Goal: Transaction & Acquisition: Purchase product/service

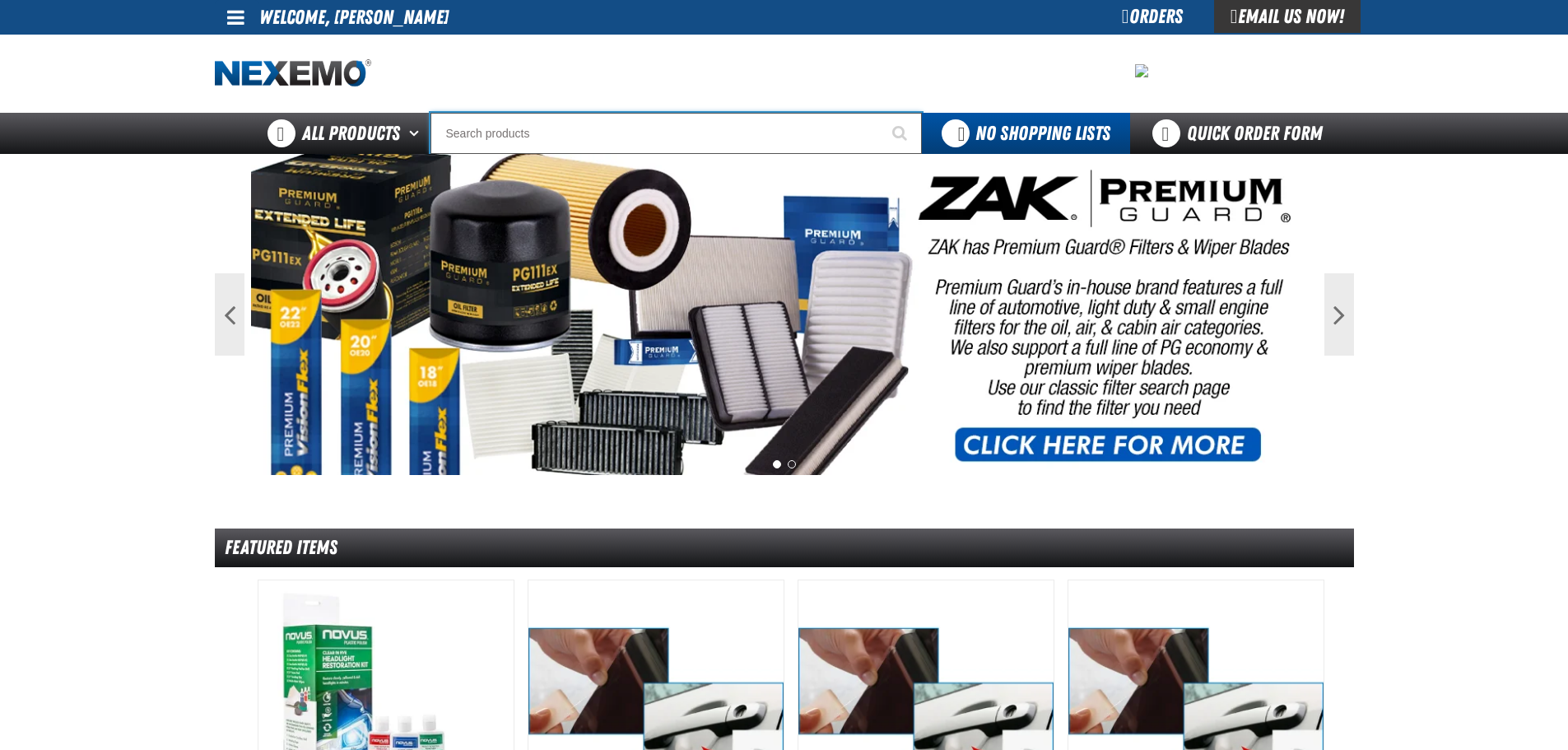
click at [497, 132] on input "Search" at bounding box center [676, 133] width 491 height 41
click at [504, 134] on input "Search" at bounding box center [676, 133] width 491 height 41
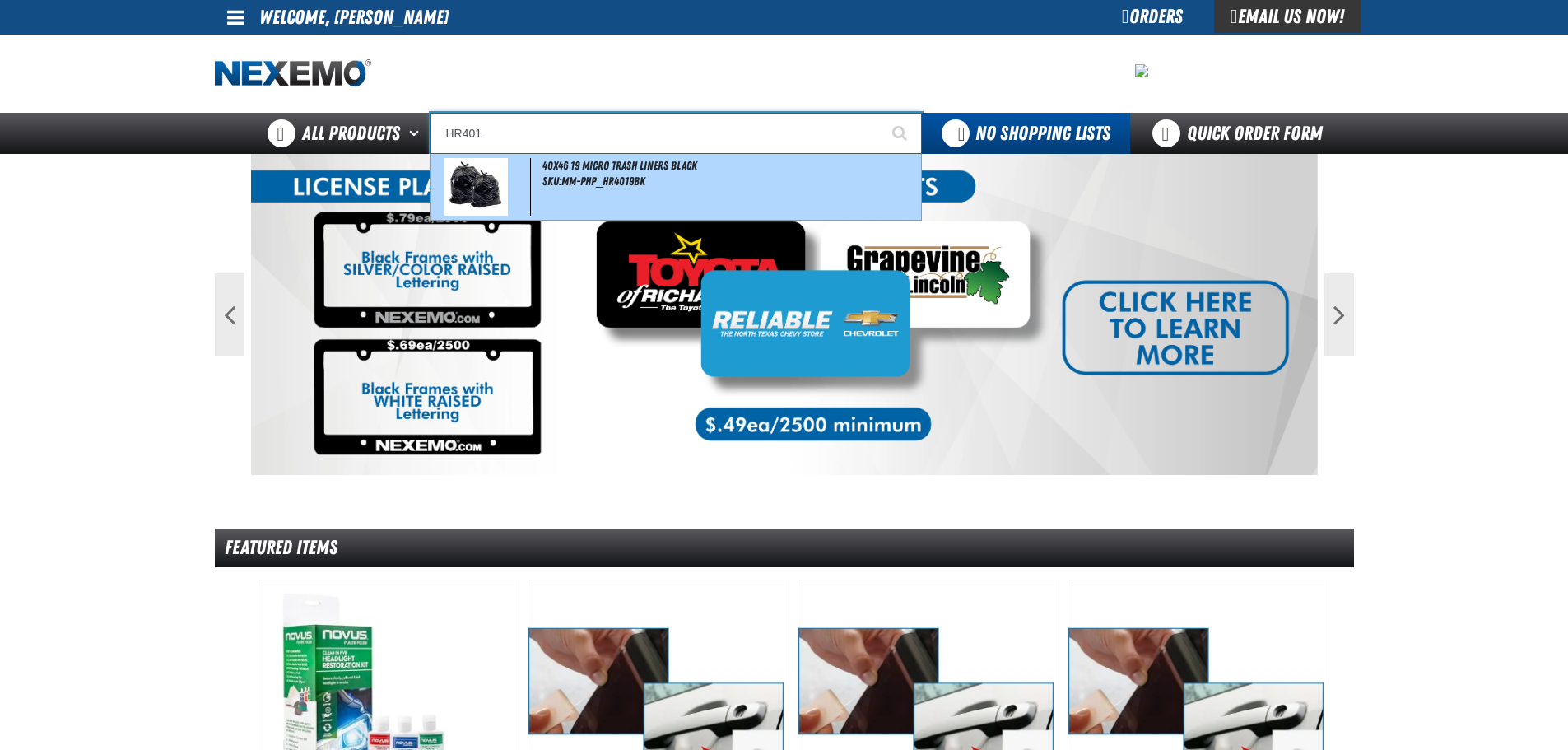
click at [470, 180] on img at bounding box center [475, 186] width 63 height 57
type input "40x46 19 Micro Trash Liners Black"
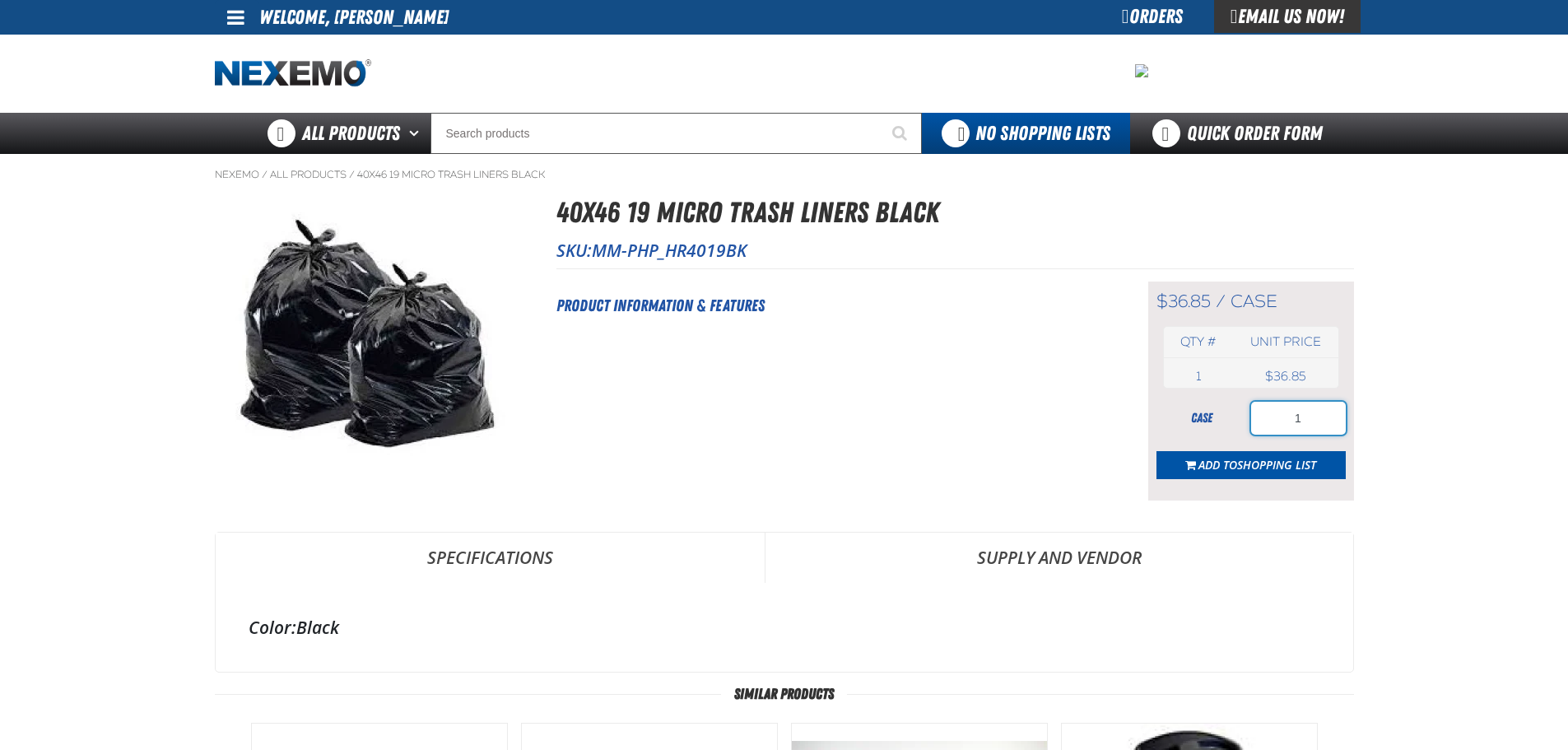
drag, startPoint x: 1320, startPoint y: 415, endPoint x: 1270, endPoint y: 421, distance: 50.4
click at [1270, 421] on input "1" at bounding box center [1298, 418] width 95 height 33
type input "2"
click at [1267, 459] on span "Shopping List" at bounding box center [1276, 465] width 79 height 16
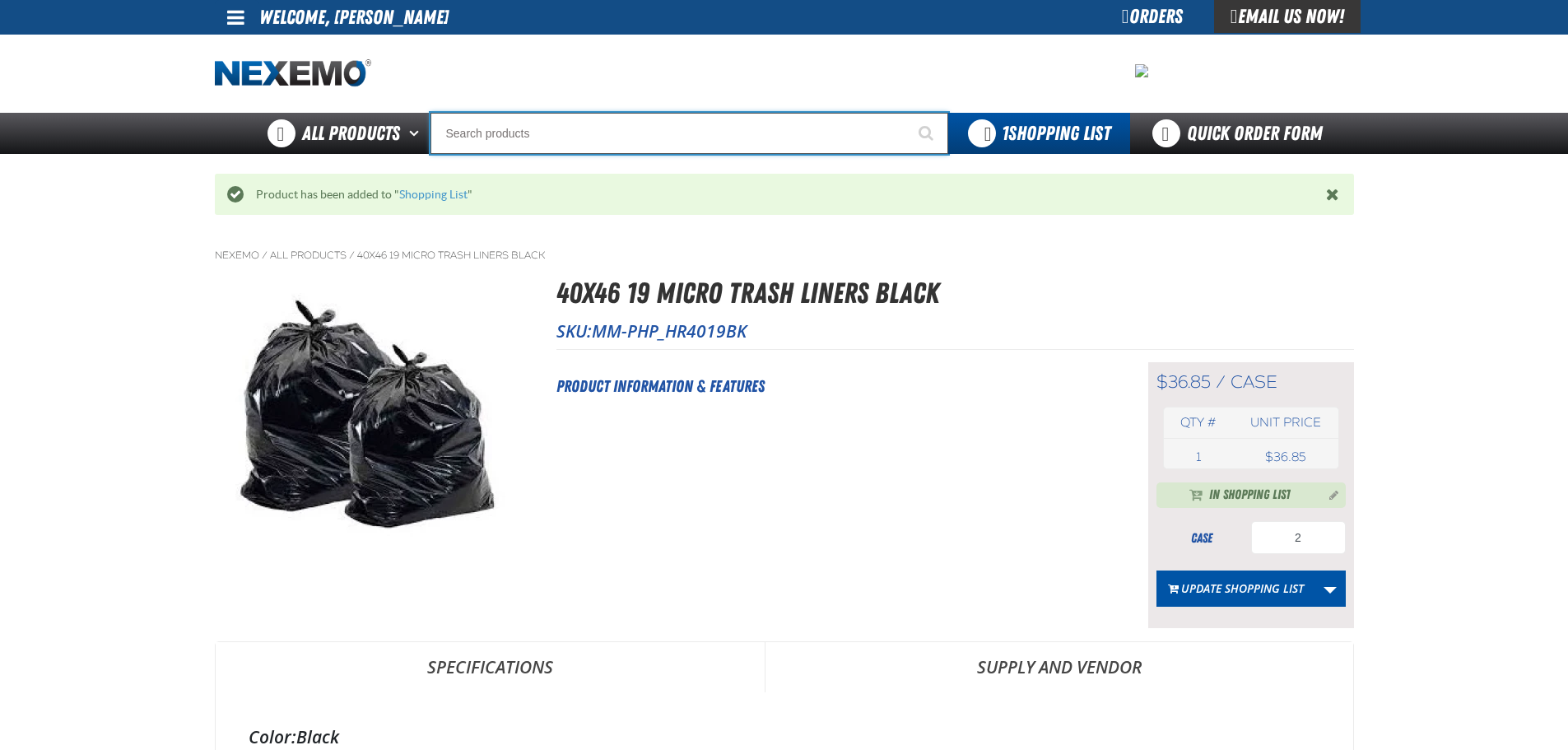
click at [640, 136] on input "Search" at bounding box center [689, 133] width 517 height 41
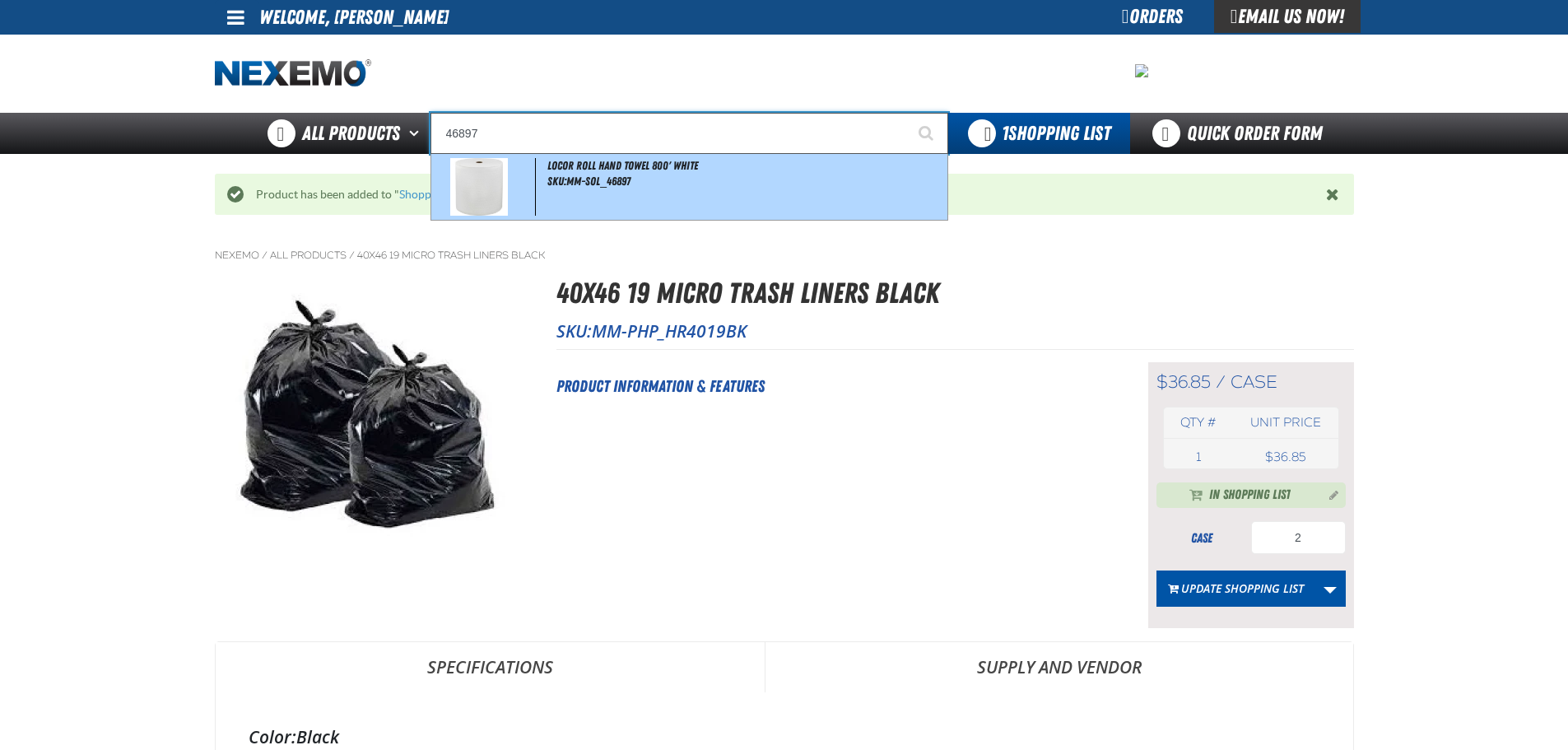
click at [497, 195] on img at bounding box center [478, 186] width 57 height 57
type input "LoCor Roll Hand Towel 800' White"
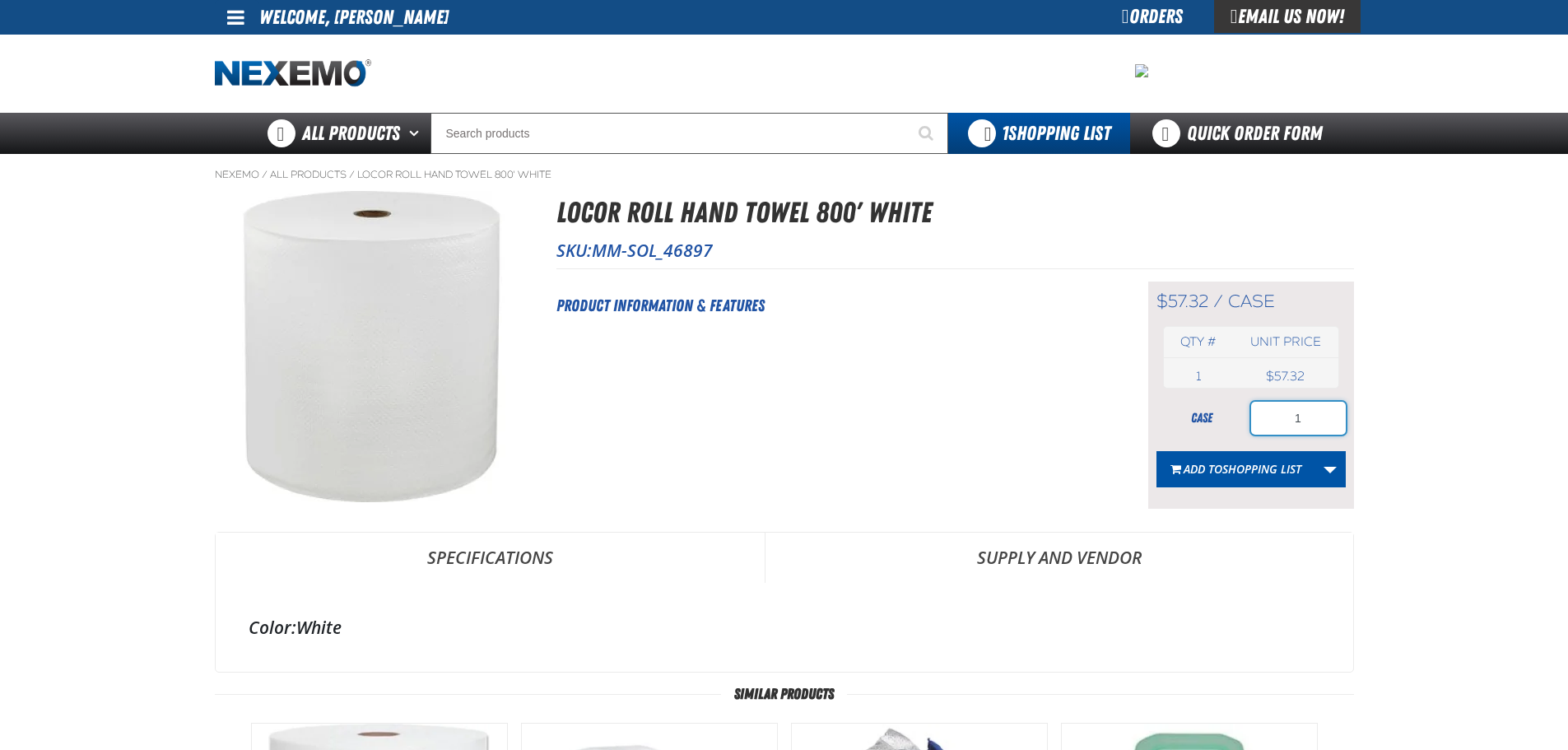
click at [1318, 425] on input "1" at bounding box center [1298, 418] width 95 height 33
type input "8"
click at [1251, 470] on span "Shopping List" at bounding box center [1260, 469] width 79 height 16
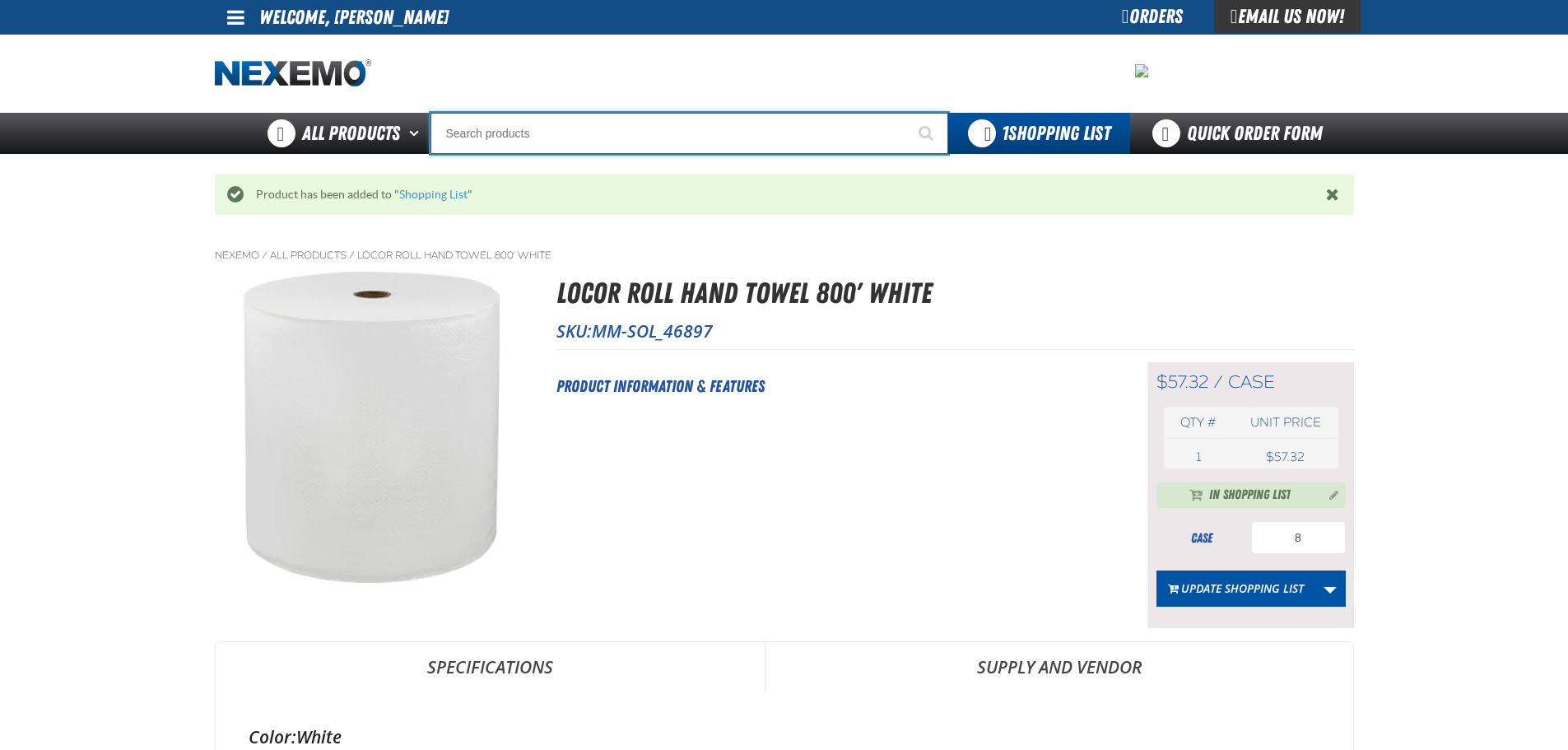
click at [676, 126] on input "Search" at bounding box center [689, 133] width 517 height 41
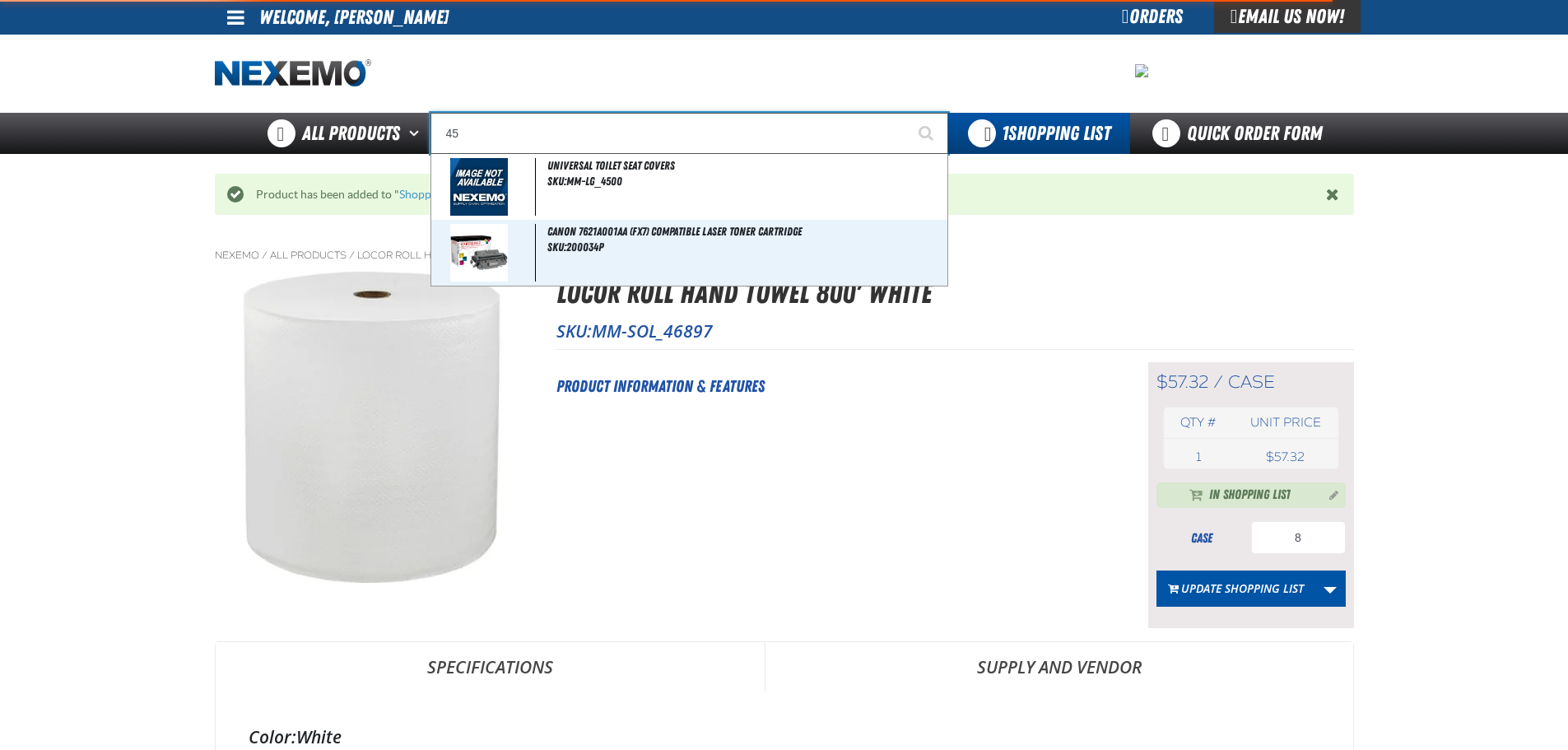
type input "4"
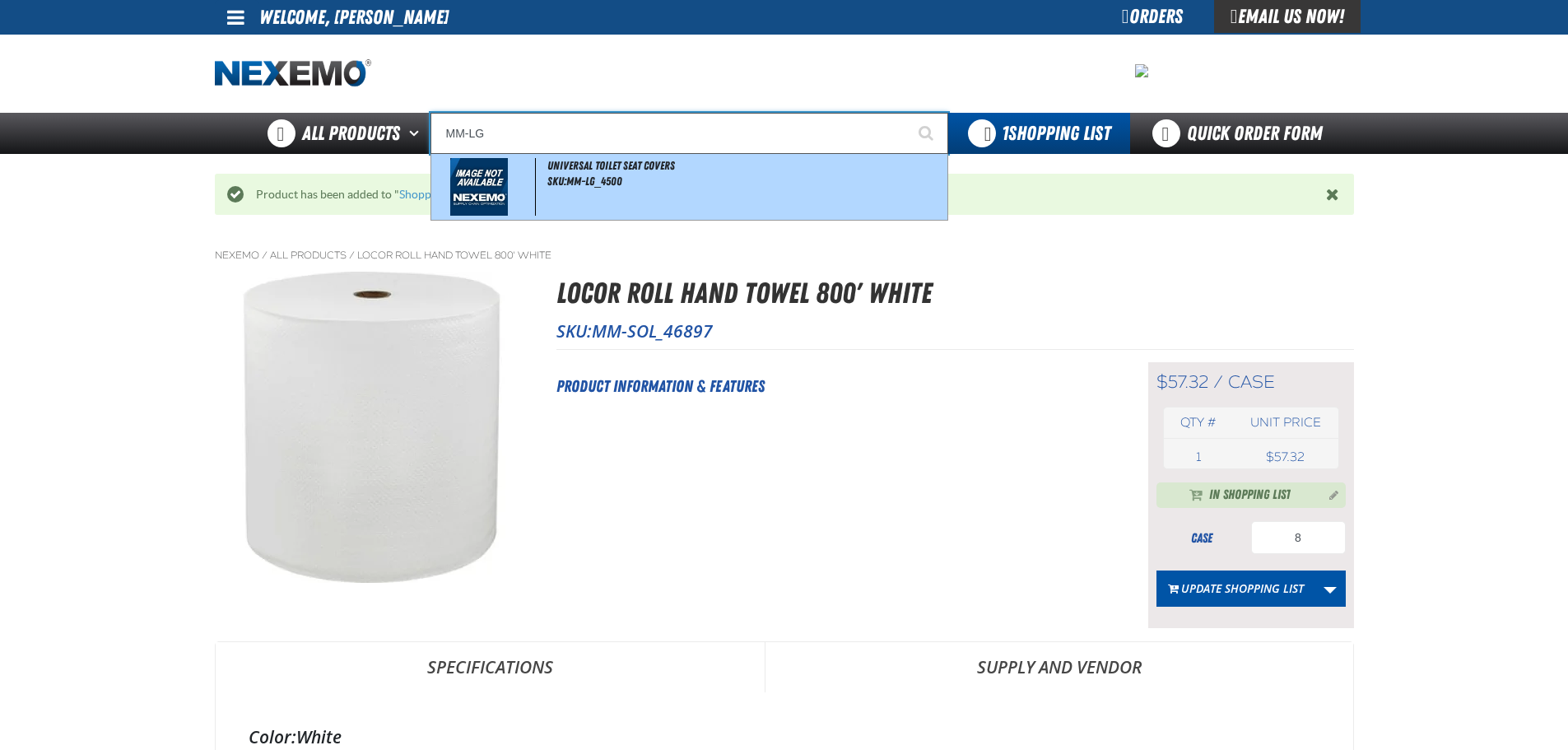
click at [622, 188] on div "Universal Toilet Seat Covers SKU:MM-LG_4500" at bounding box center [689, 187] width 516 height 66
type input "Universal Toilet Seat Covers"
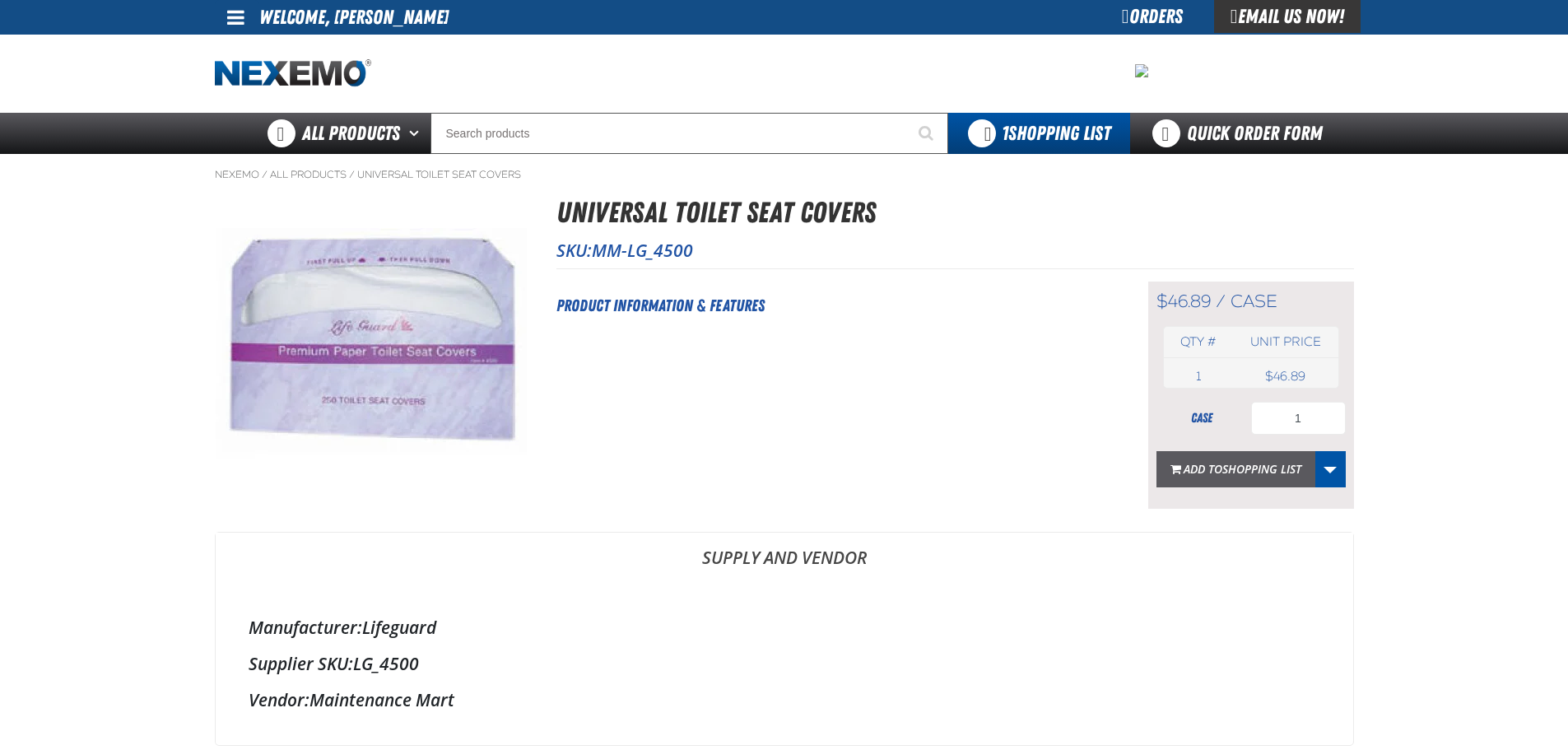
click at [1243, 470] on span "Shopping List" at bounding box center [1260, 469] width 79 height 16
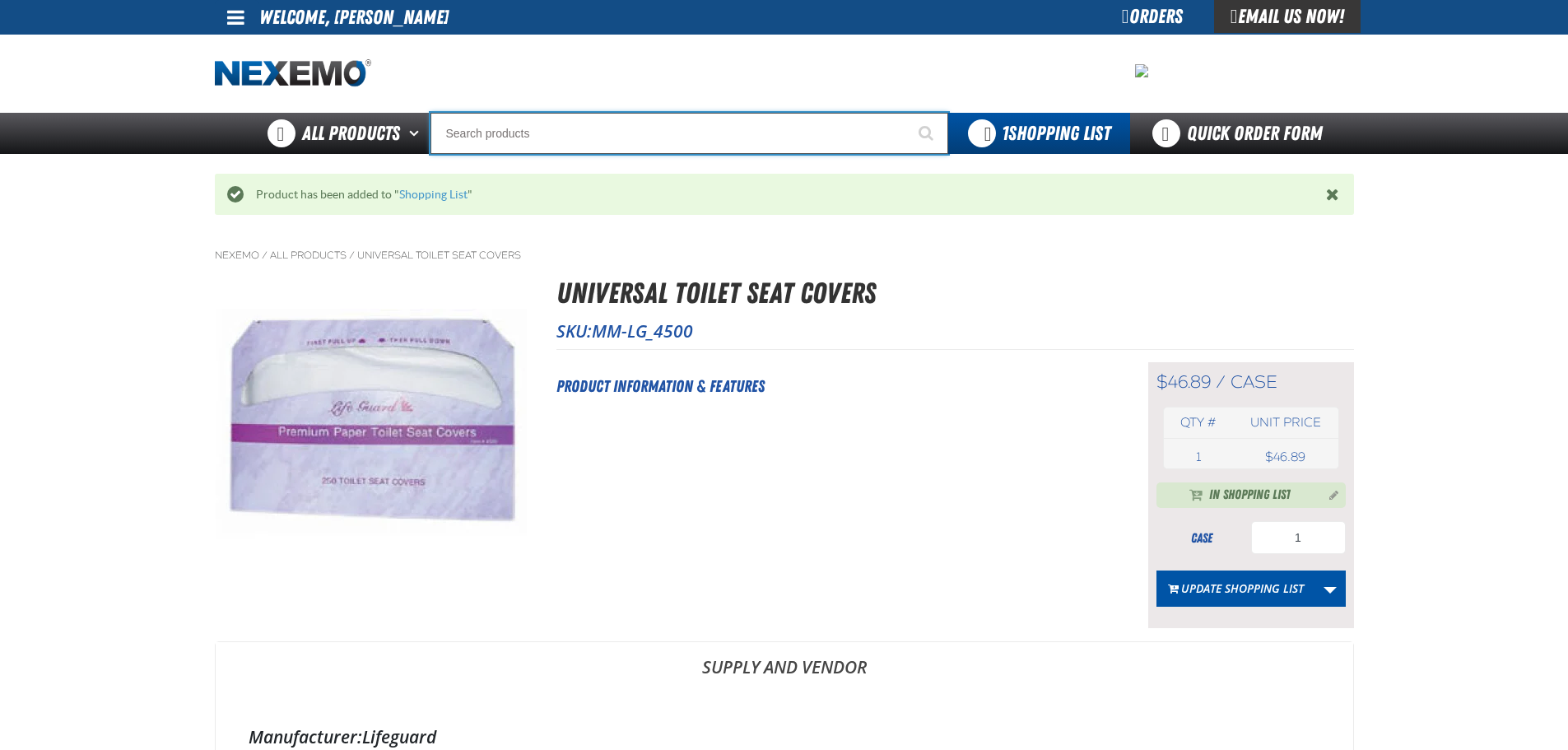
click at [561, 129] on input "Search" at bounding box center [689, 133] width 517 height 41
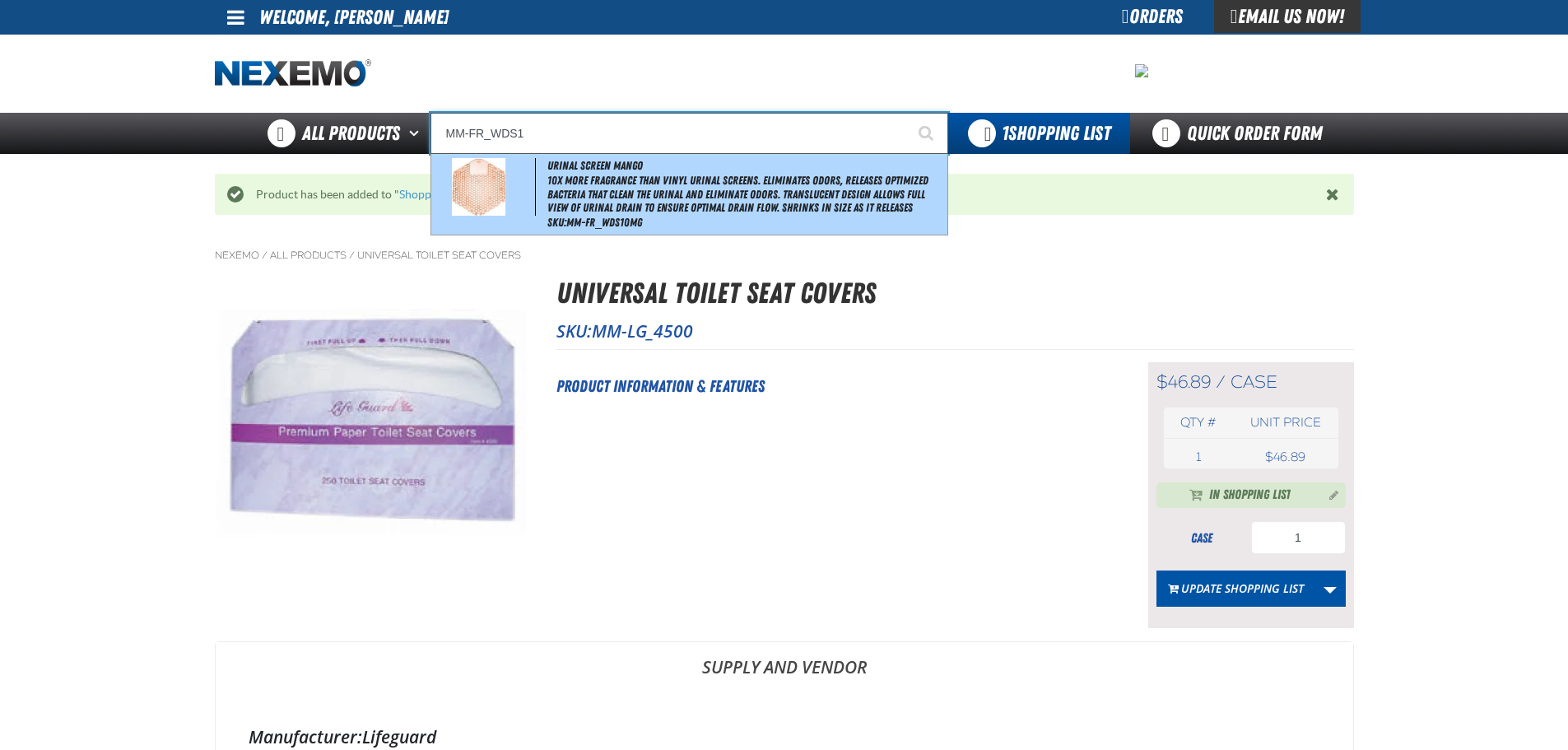
click at [689, 203] on span "10x more fragrance than vinyl urinal screens. Eliminates odors, releases optimi…" at bounding box center [745, 194] width 396 height 41
type input "Urinal Screen Mango"
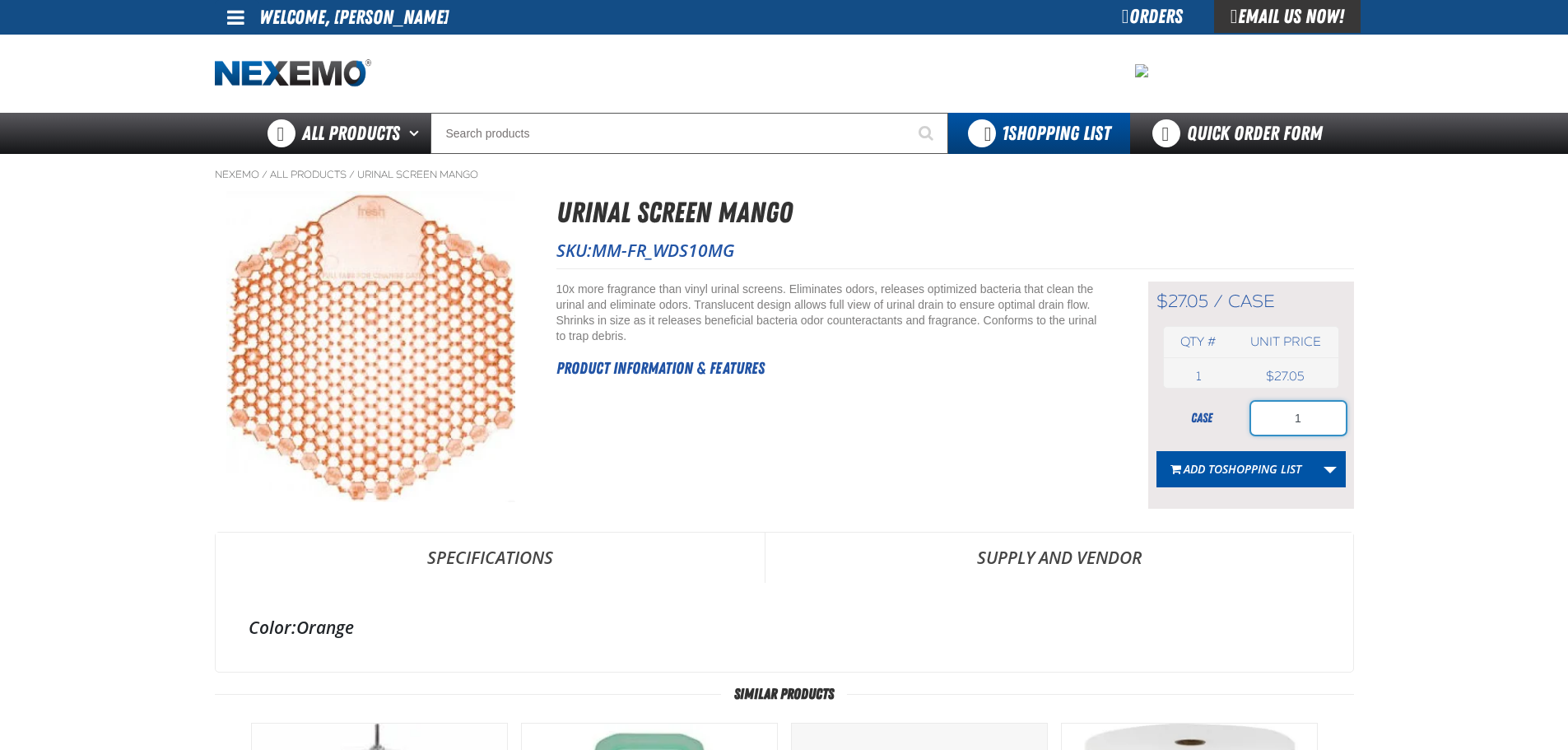
drag, startPoint x: 1315, startPoint y: 418, endPoint x: 1255, endPoint y: 424, distance: 60.3
click at [1255, 424] on input "1" at bounding box center [1298, 418] width 95 height 33
type input "2"
click at [1250, 467] on span "Shopping List" at bounding box center [1260, 469] width 79 height 16
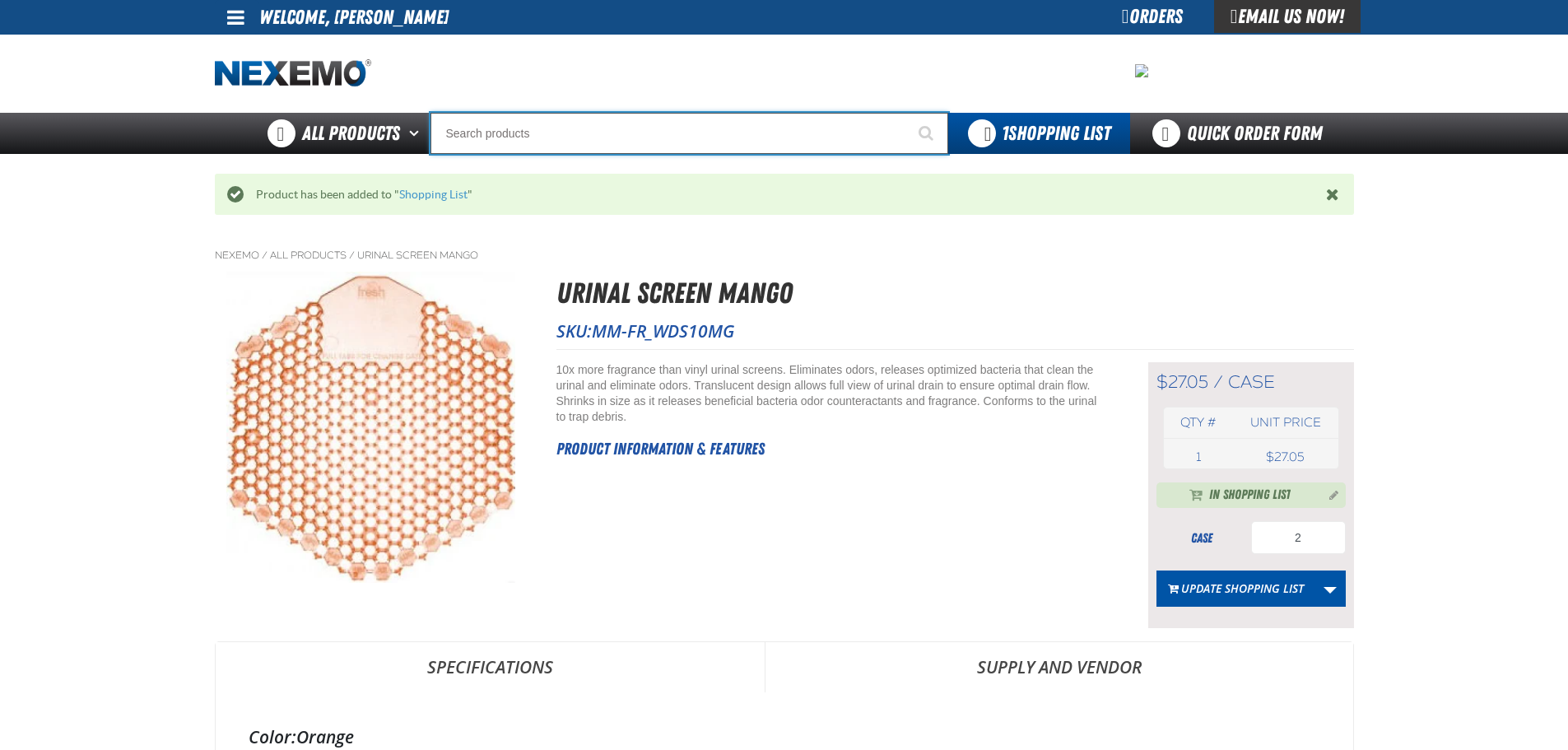
click at [727, 137] on input "Search" at bounding box center [689, 133] width 517 height 41
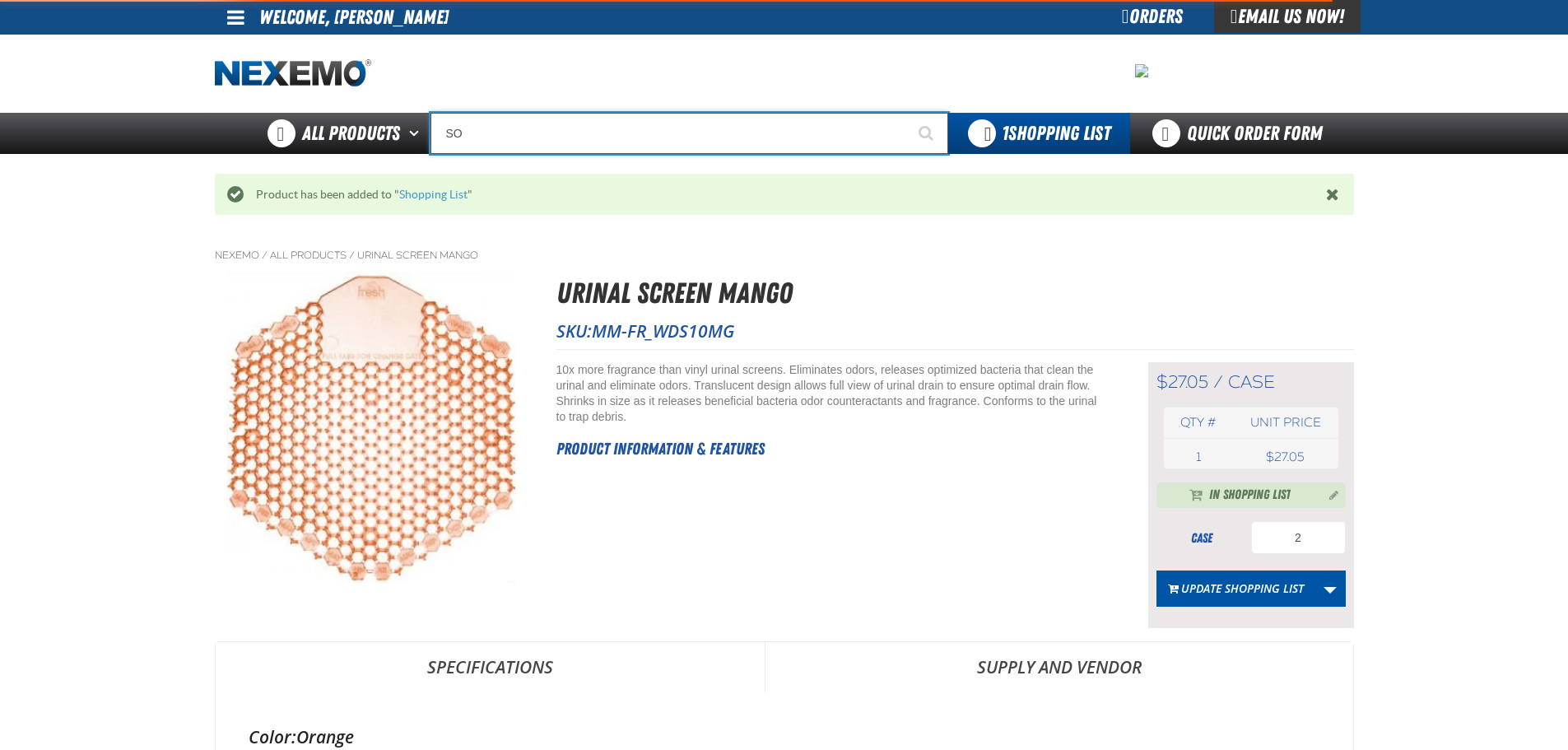
type input "SOL"
type input "SOLD"
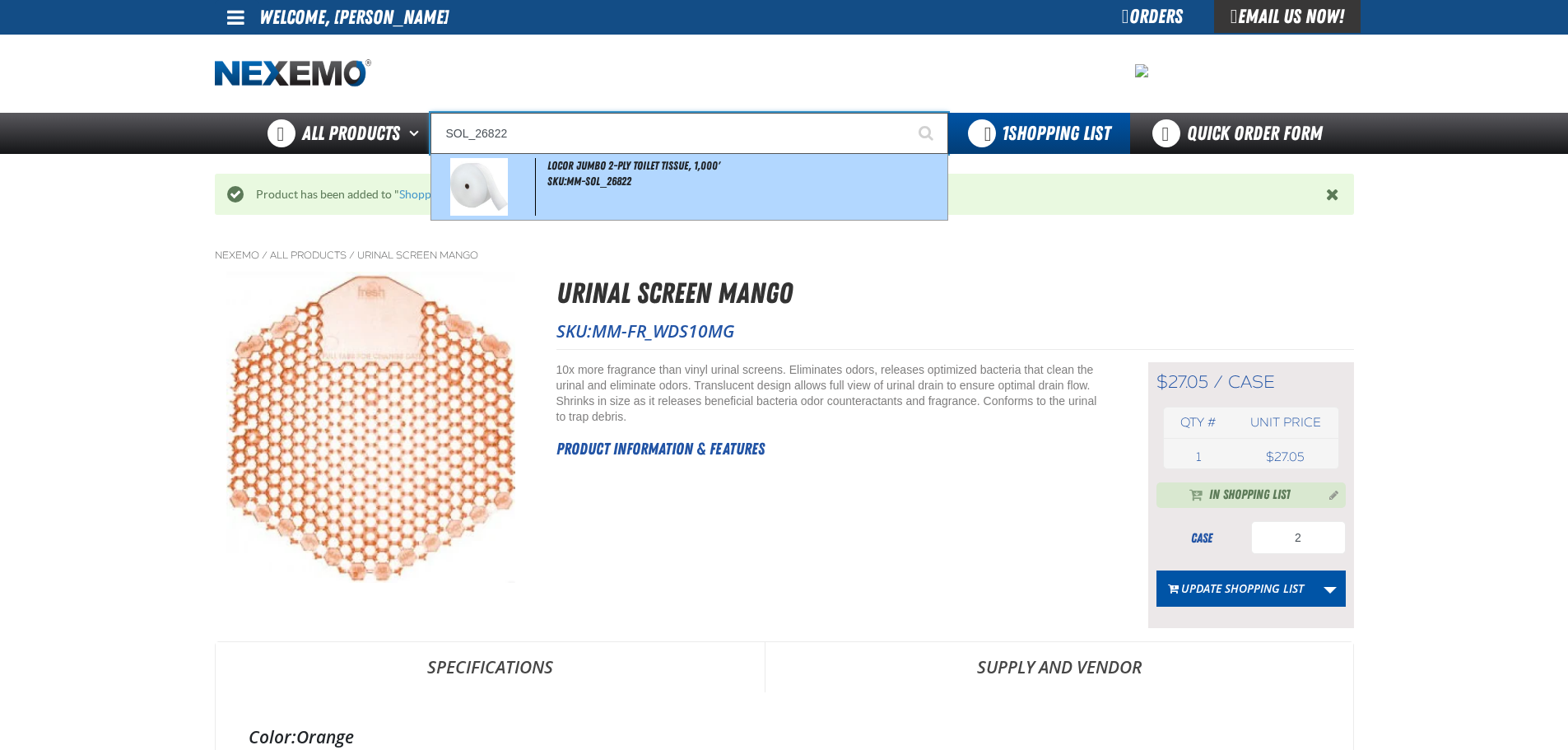
click at [550, 178] on span "SKU:MM-SOL_26822" at bounding box center [589, 181] width 84 height 14
type input "LoCor Jumbo 2-Ply Toilet Tissue, 1,000'"
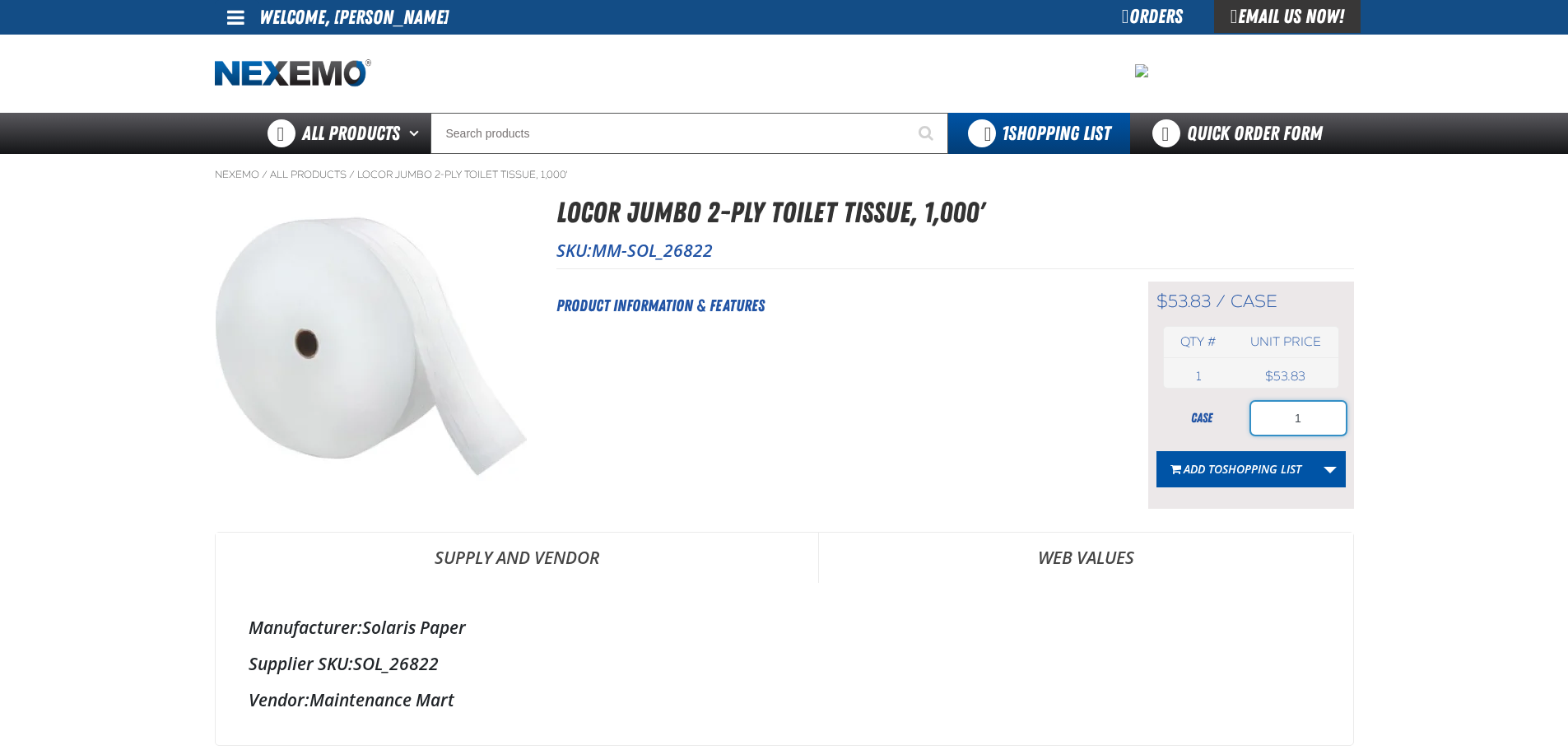
drag, startPoint x: 1303, startPoint y: 418, endPoint x: 1264, endPoint y: 420, distance: 39.1
click at [1264, 420] on input "1" at bounding box center [1298, 418] width 95 height 33
type input "2"
click at [1248, 472] on span "Shopping List" at bounding box center [1260, 469] width 79 height 16
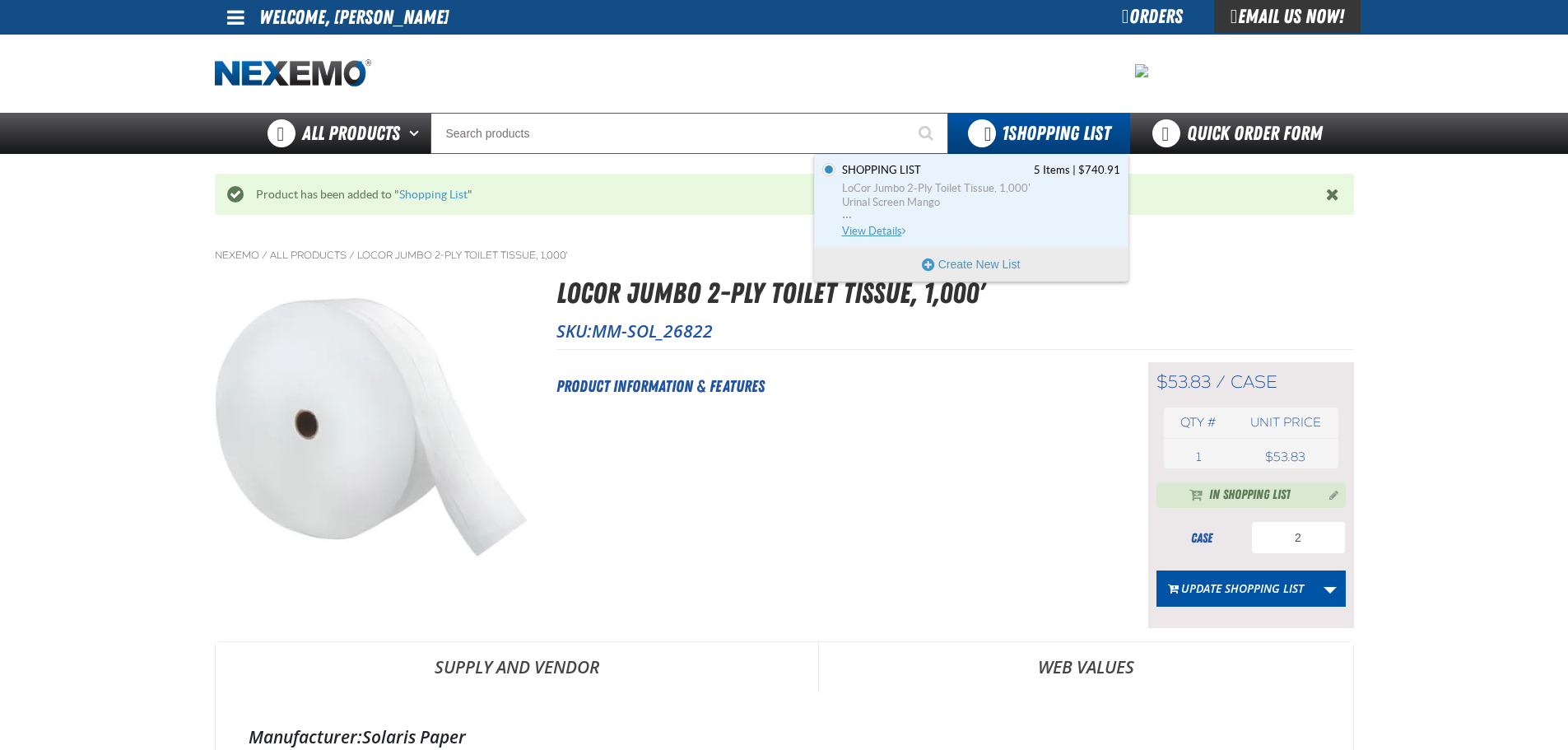
click at [914, 198] on span "Urinal Screen Mango" at bounding box center [981, 202] width 278 height 15
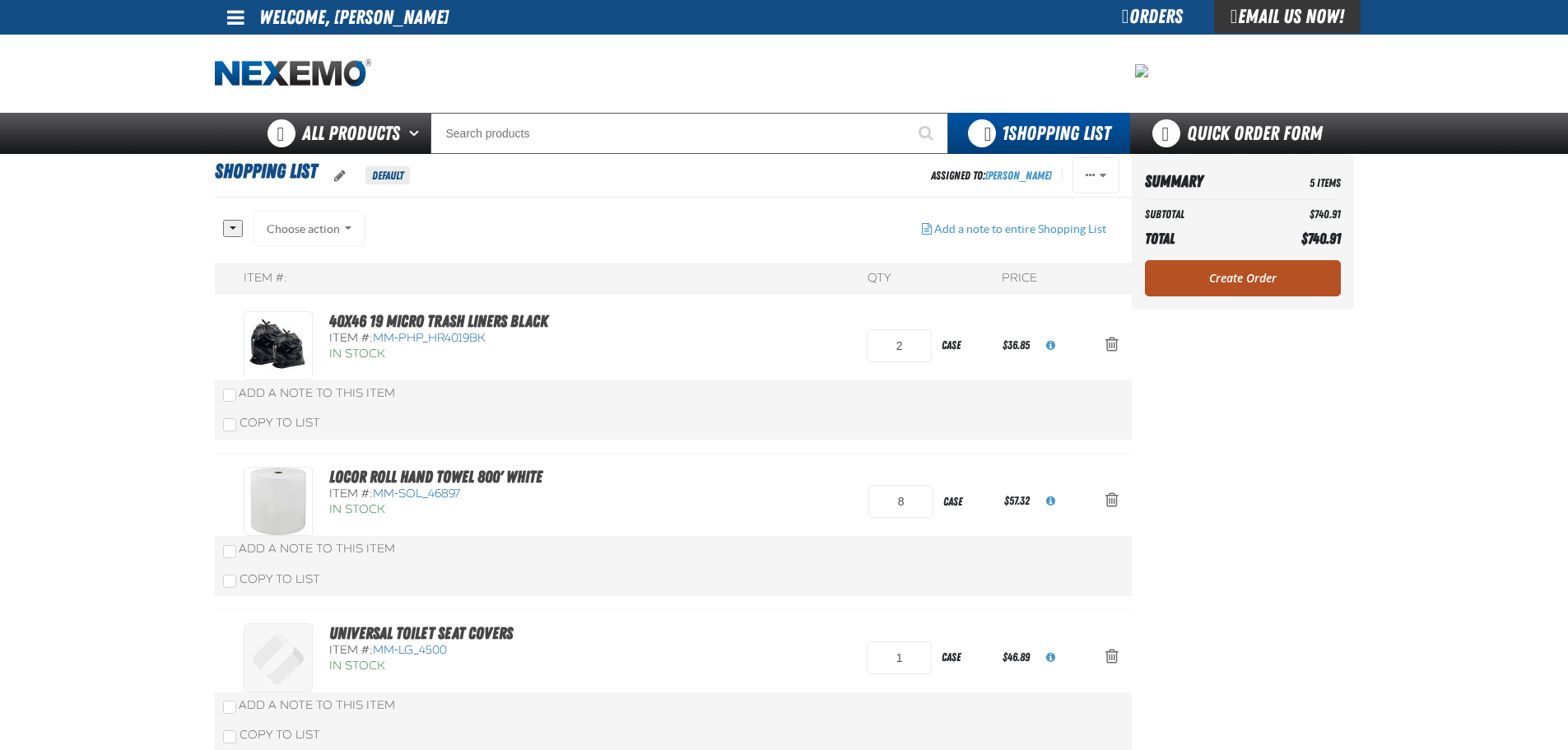
click at [1259, 273] on link "Create Order" at bounding box center [1243, 277] width 196 height 36
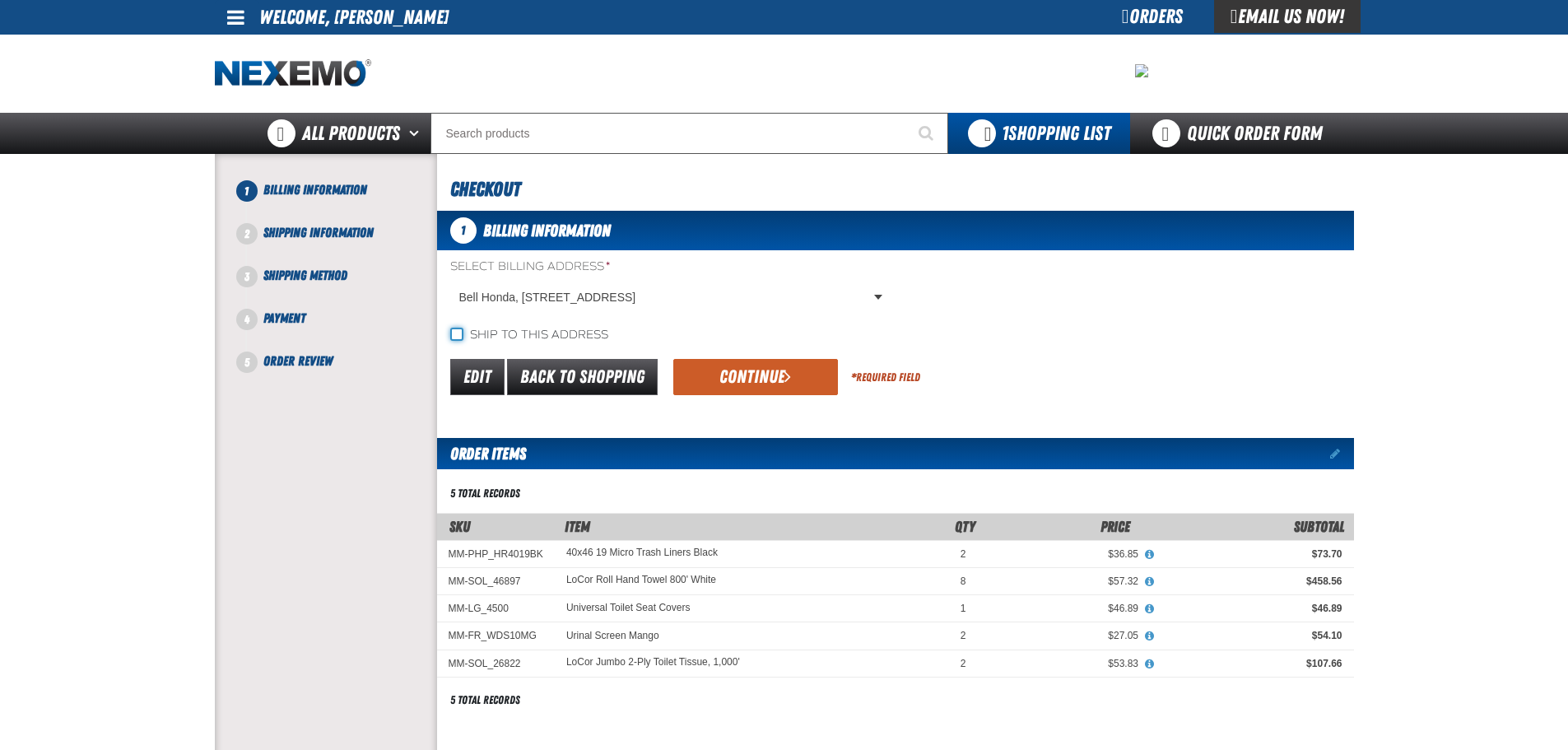
click at [458, 333] on input "Ship to this address" at bounding box center [457, 335] width 14 height 14
checkbox input "true"
click at [873, 295] on body "Skip to Main Content Staging Site 5.1 Upgrade Site My Account My Account Suppor…" at bounding box center [784, 608] width 1568 height 1217
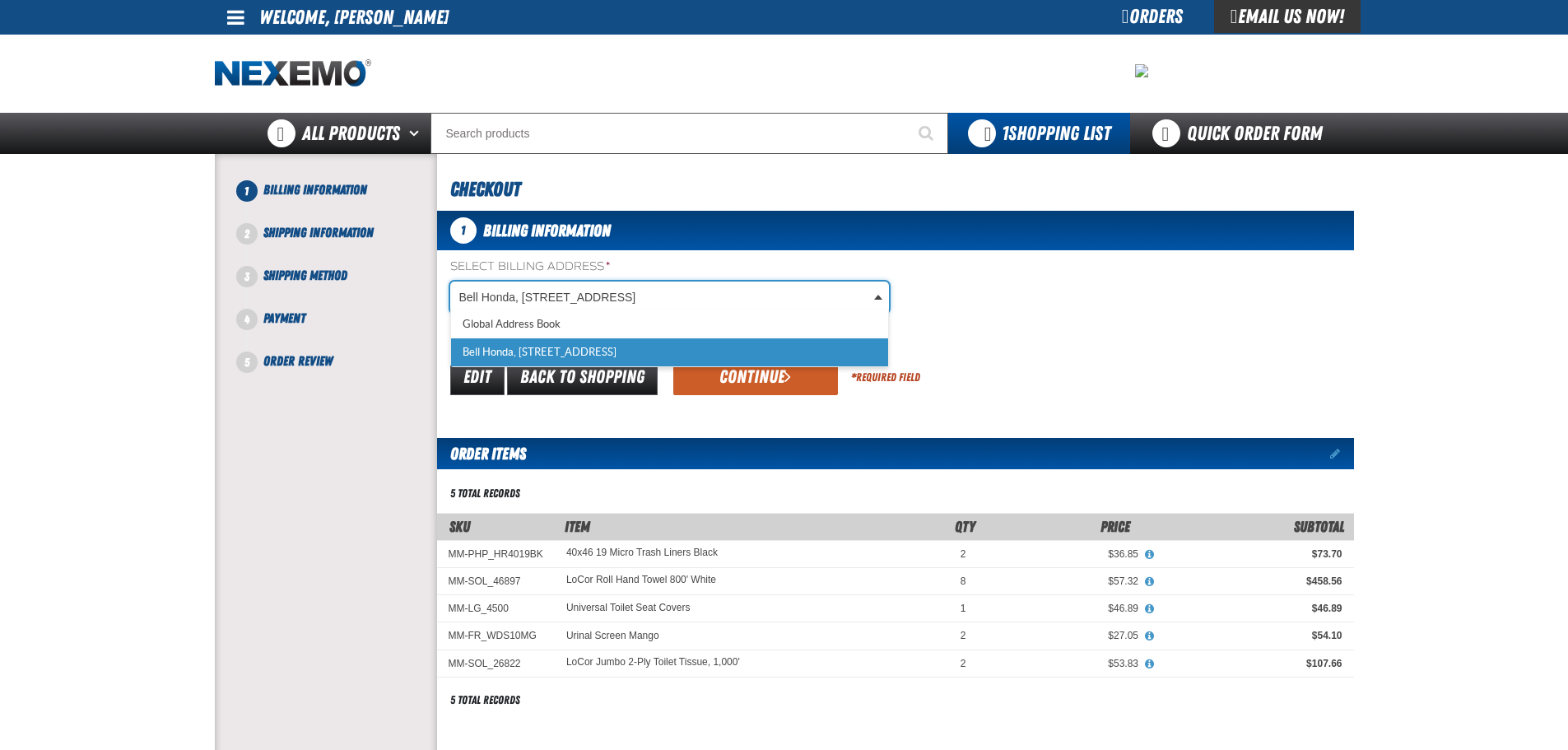
click at [1125, 335] on body "Skip to Main Content Staging Site 5.1 Upgrade Site My Account My Account Suppor…" at bounding box center [784, 608] width 1568 height 1217
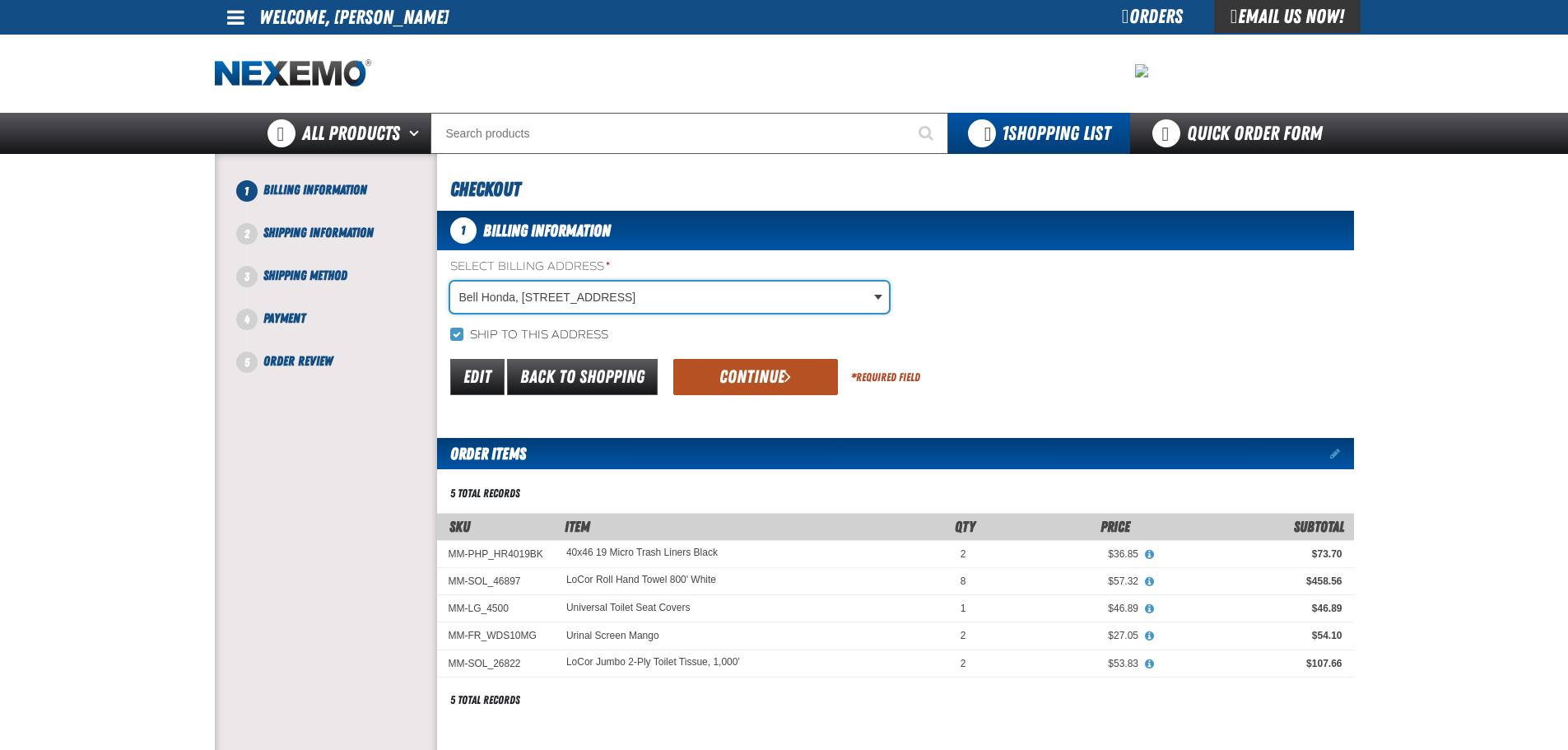
click at [752, 376] on button "Continue" at bounding box center [756, 376] width 165 height 36
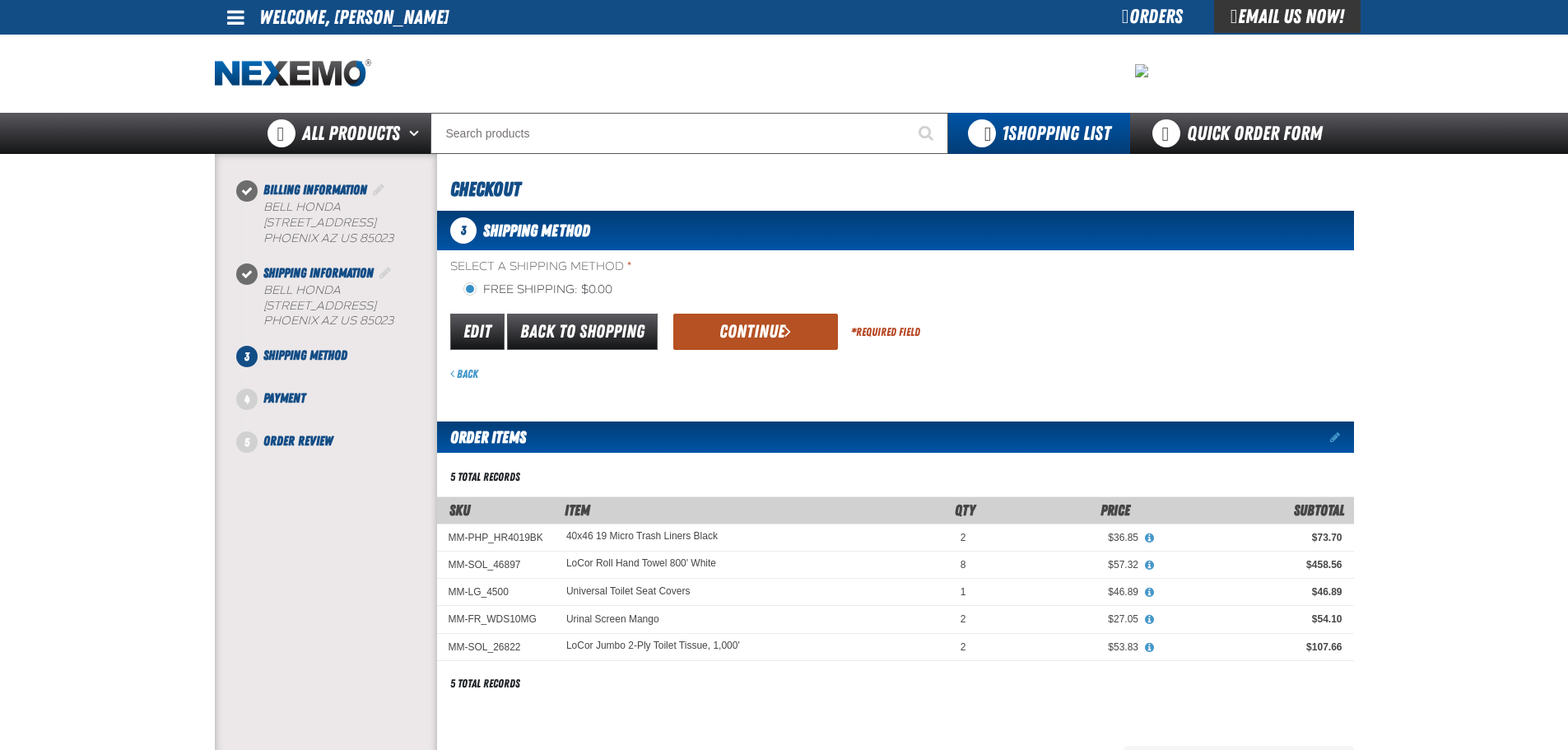
click at [757, 333] on button "Continue" at bounding box center [756, 331] width 165 height 36
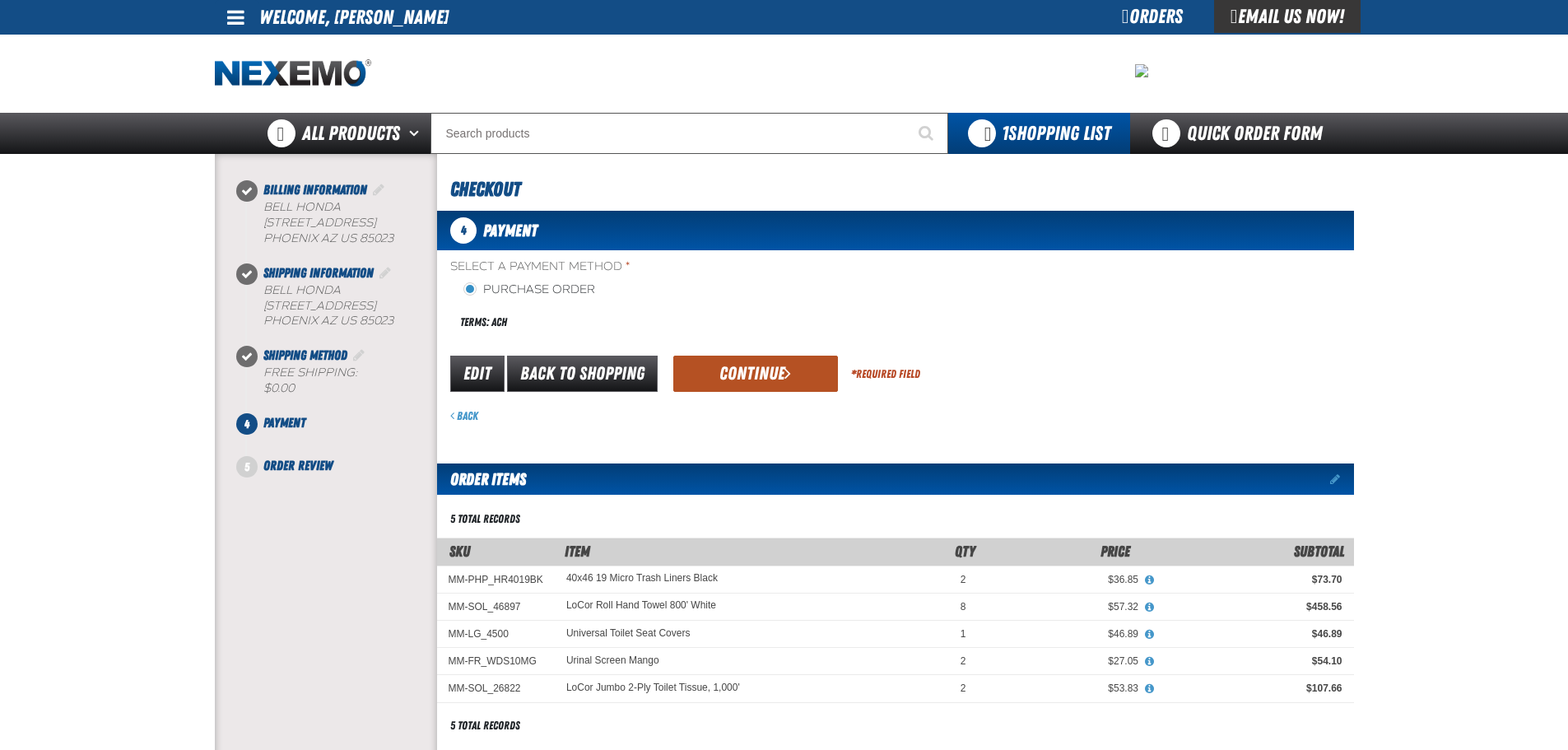
click at [745, 379] on button "Continue" at bounding box center [756, 373] width 165 height 36
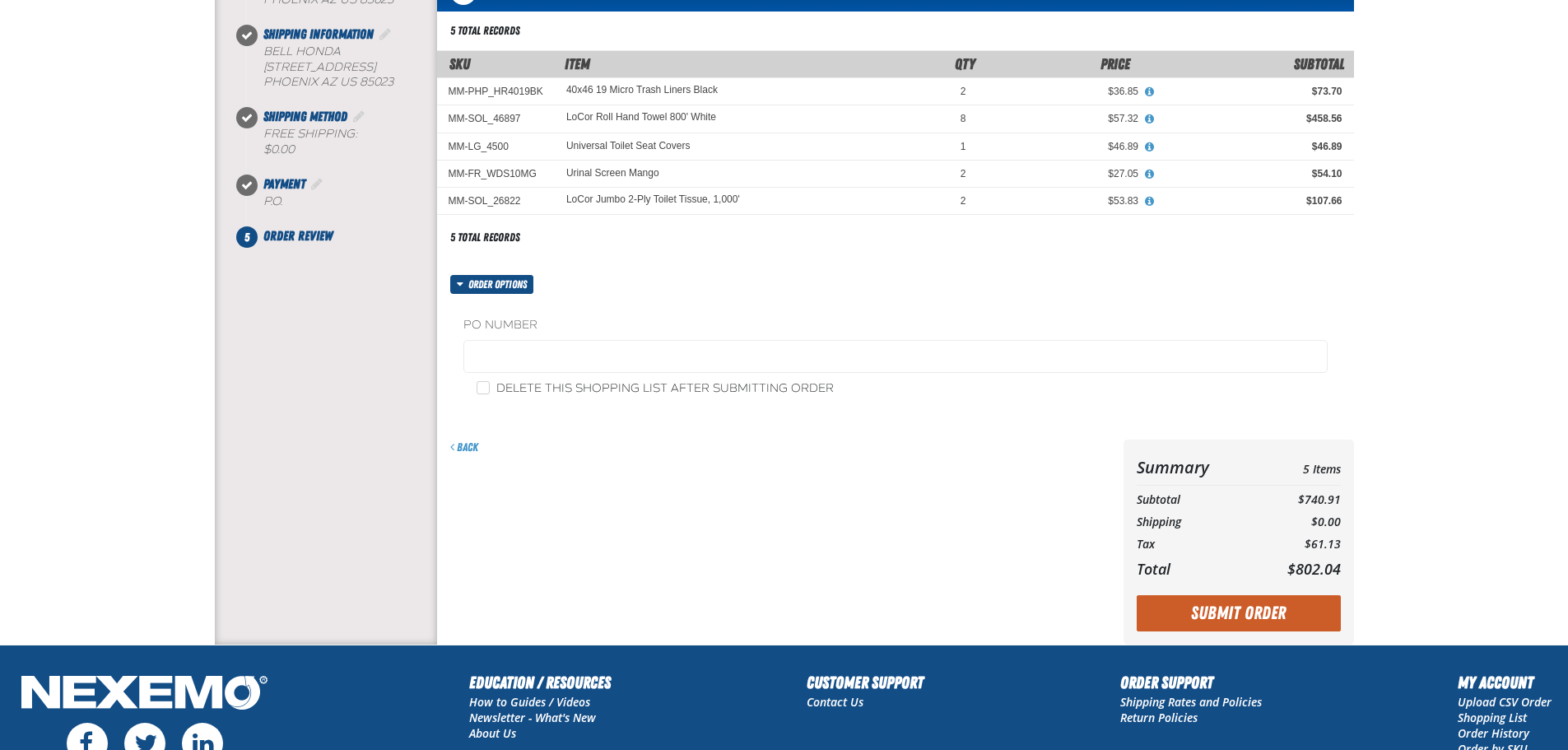
scroll to position [246, 0]
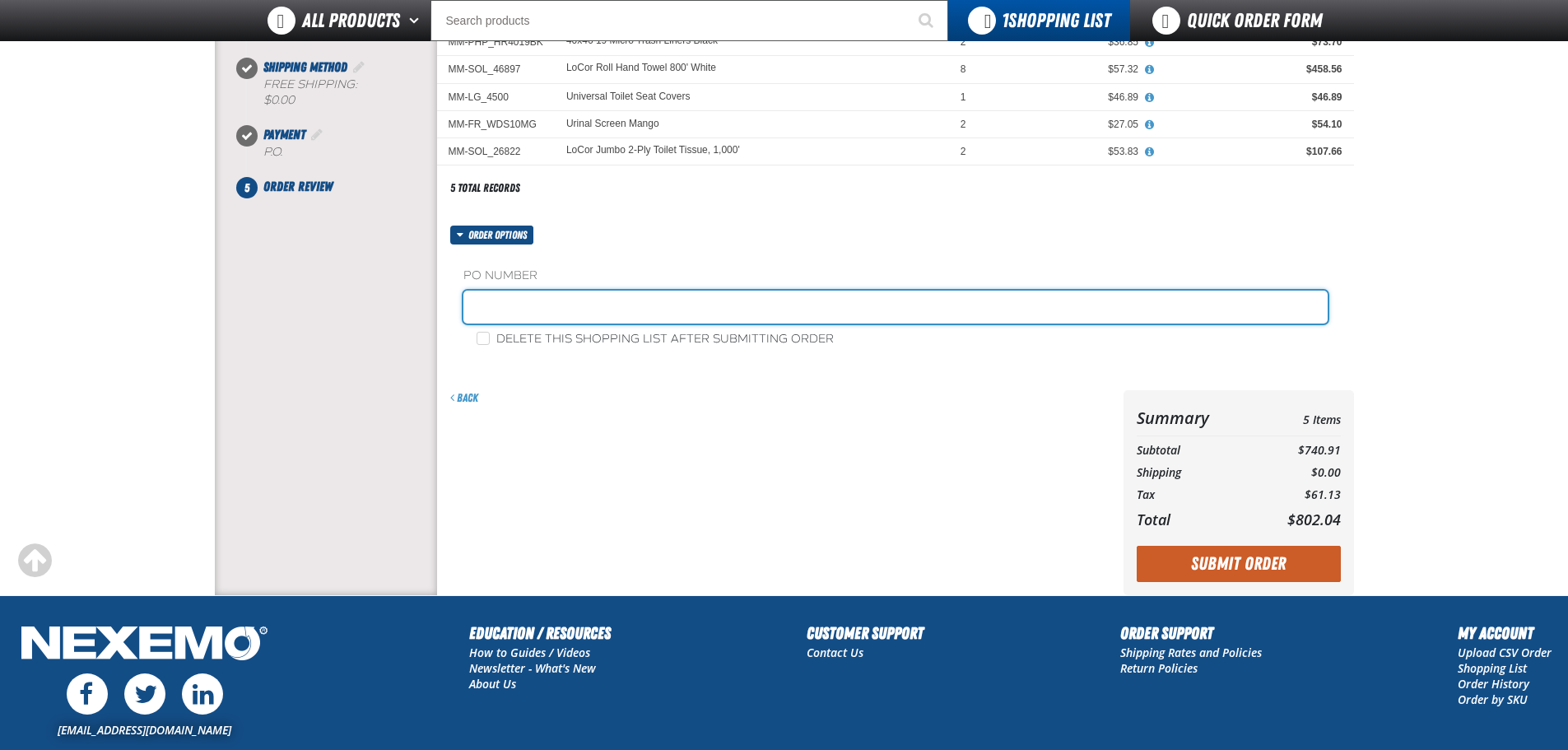
click at [540, 310] on input "text" at bounding box center [895, 307] width 865 height 33
type input "091625RM"
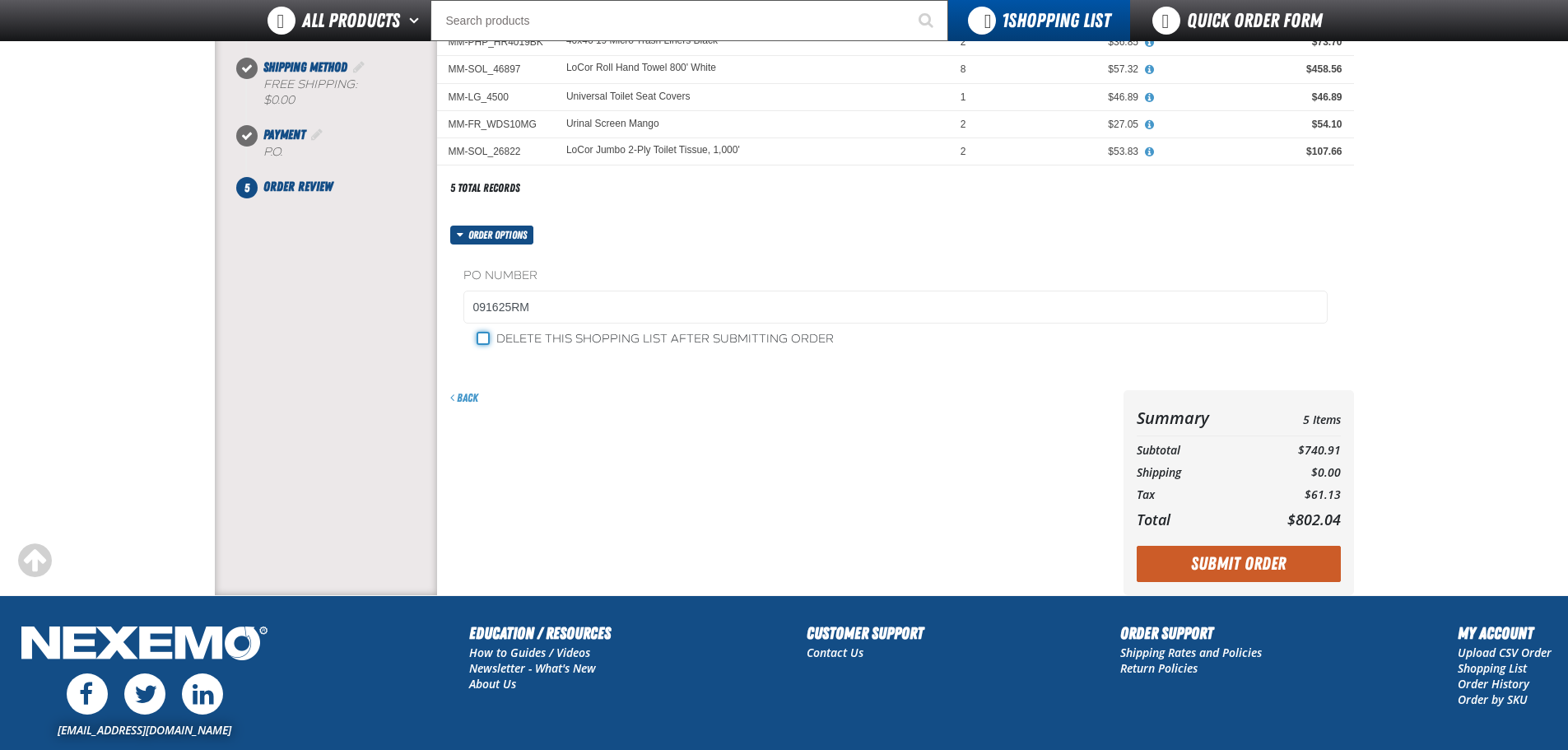
click at [485, 338] on input "Delete this shopping list after submitting order" at bounding box center [483, 339] width 14 height 14
checkbox input "true"
click at [1228, 566] on button "Submit Order" at bounding box center [1238, 563] width 204 height 36
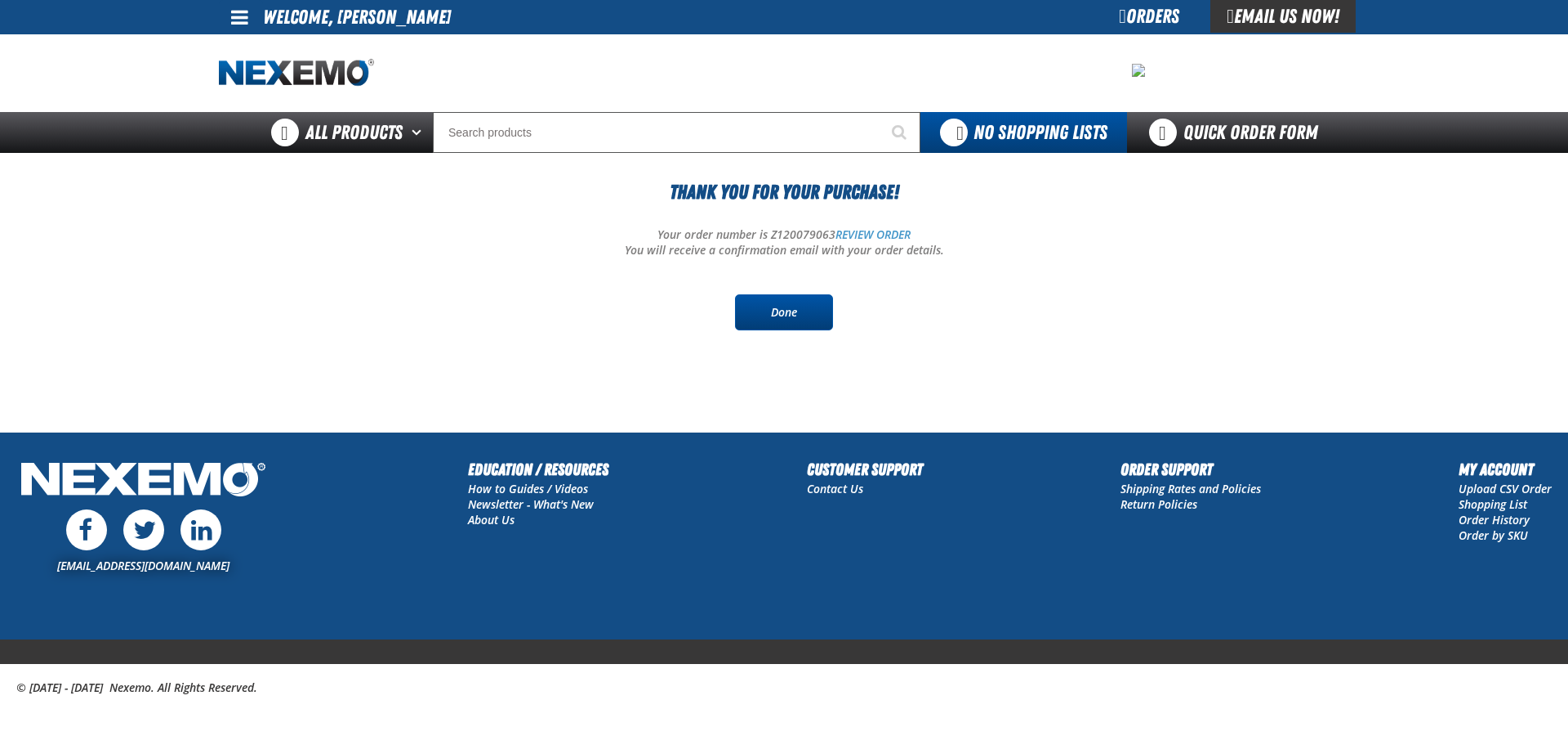
click at [794, 312] on link "Done" at bounding box center [784, 311] width 98 height 36
